Goal: Task Accomplishment & Management: Use online tool/utility

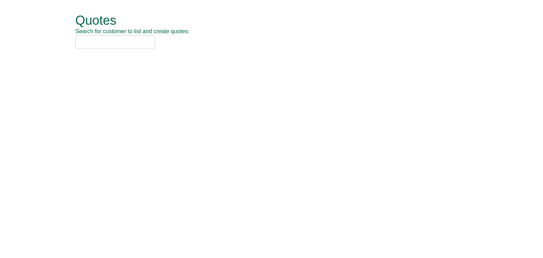
click at [104, 38] on input "text" at bounding box center [115, 41] width 80 height 13
drag, startPoint x: 104, startPoint y: 43, endPoint x: -64, endPoint y: 20, distance: 169.0
click at [0, 20] on html "Quotes Search for customer to list and create quotes: mandg Quotes New Quote No…" at bounding box center [271, 31] width 543 height 63
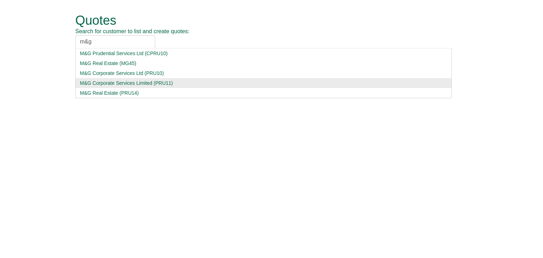
type input "m&g"
click at [98, 82] on div "M&G Corporate Services Limited (PRU11)" at bounding box center [263, 83] width 367 height 7
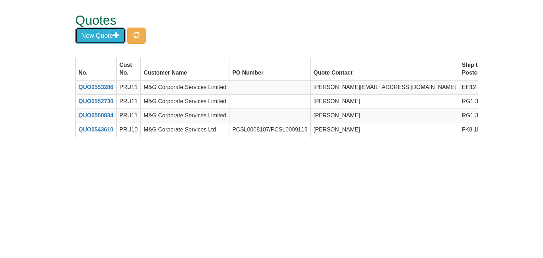
click at [106, 32] on button "New Quote" at bounding box center [100, 36] width 50 height 16
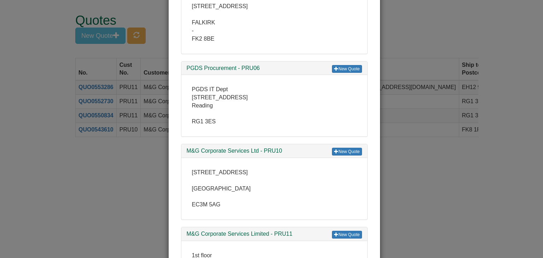
scroll to position [212, 0]
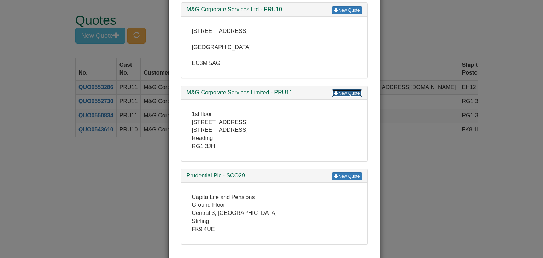
click at [345, 94] on link "New Quote" at bounding box center [347, 93] width 30 height 8
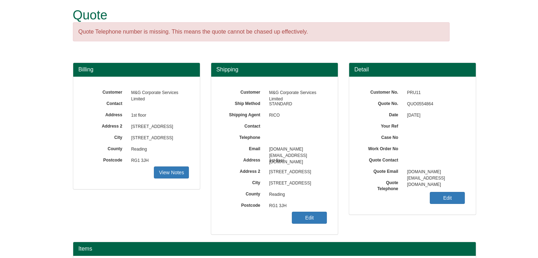
scroll to position [85, 0]
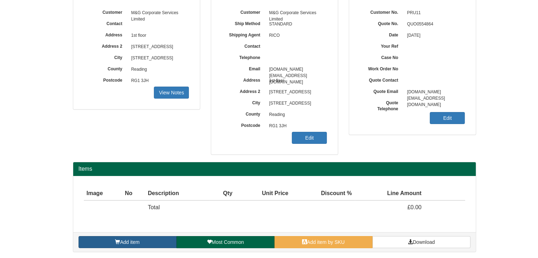
click at [133, 241] on span "Add item" at bounding box center [129, 242] width 19 height 6
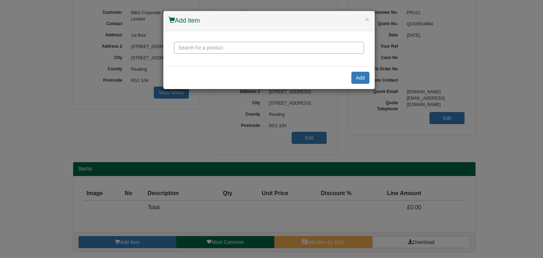
click at [279, 47] on input "text" at bounding box center [269, 48] width 190 height 12
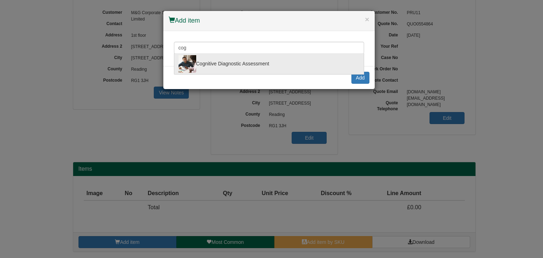
click at [267, 63] on div "Cognitive Diagnostic Assessment" at bounding box center [268, 64] width 181 height 18
type input "Cognitive Diagnostic Assessment"
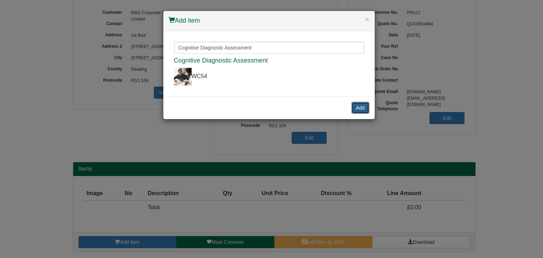
click at [354, 106] on button "Add" at bounding box center [360, 108] width 18 height 12
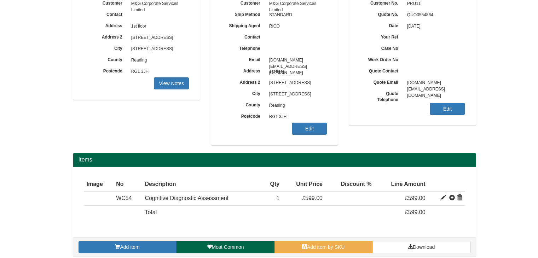
scroll to position [99, 0]
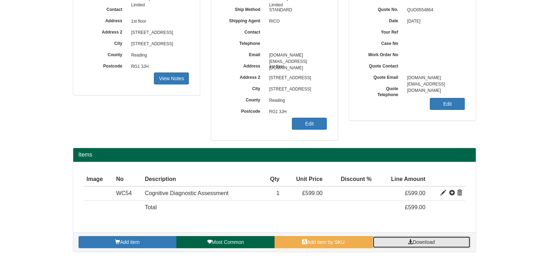
click at [430, 240] on span "Download" at bounding box center [423, 242] width 22 height 6
